Goal: Information Seeking & Learning: Learn about a topic

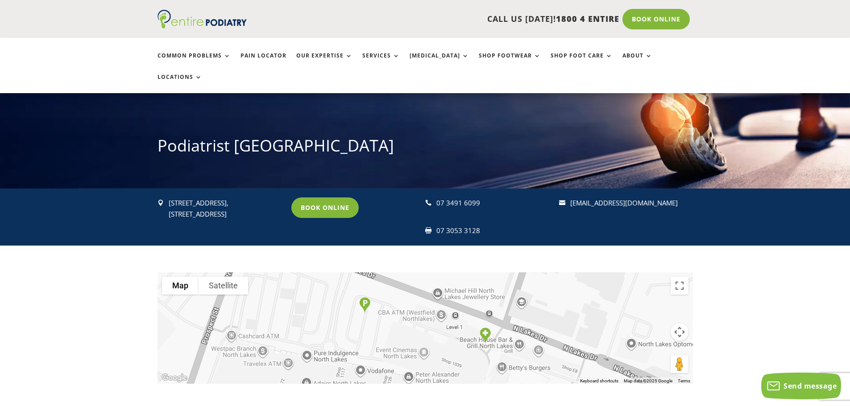
scroll to position [71, 0]
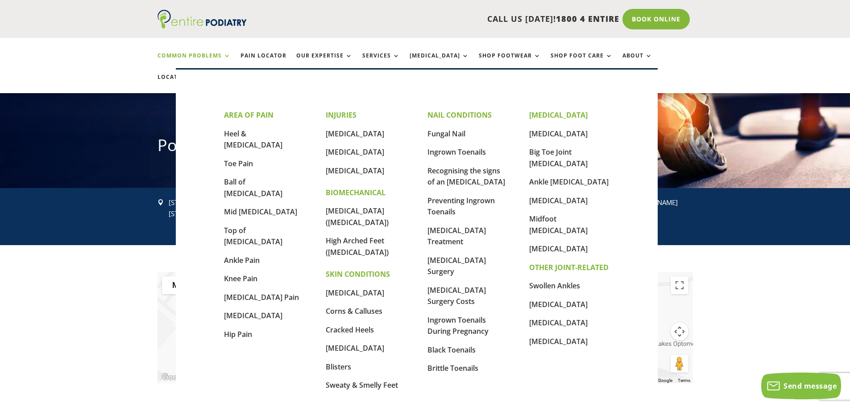
click at [185, 57] on link "Common Problems" at bounding box center [194, 62] width 73 height 19
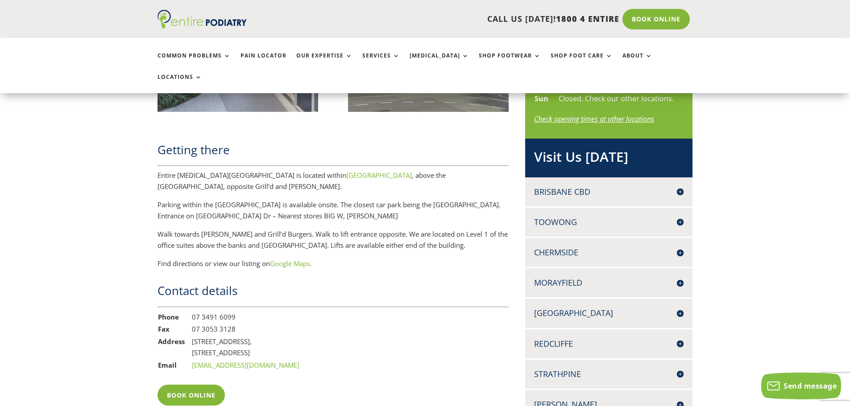
scroll to position [535, 0]
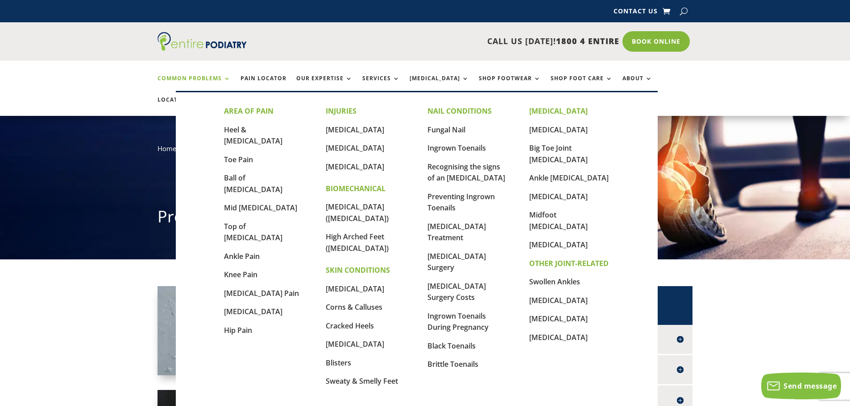
click at [397, 104] on div "AREA OF PAIN Heel & Arch Pain Toe Pain Ball of Foot Pain Mid Foot Pain Top of F…" at bounding box center [417, 255] width 386 height 327
click at [444, 365] on link "Brittle Toenails" at bounding box center [452, 365] width 51 height 10
